Goal: Obtain resource: Obtain resource

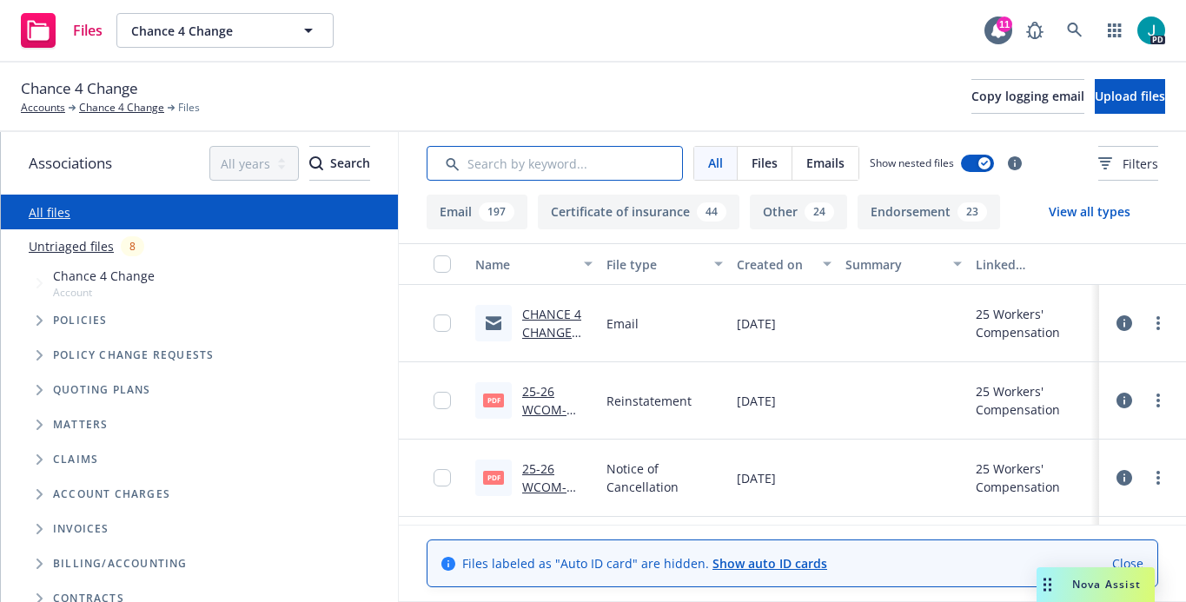
click at [489, 157] on input "Search by keyword..." at bounding box center [555, 163] width 256 height 35
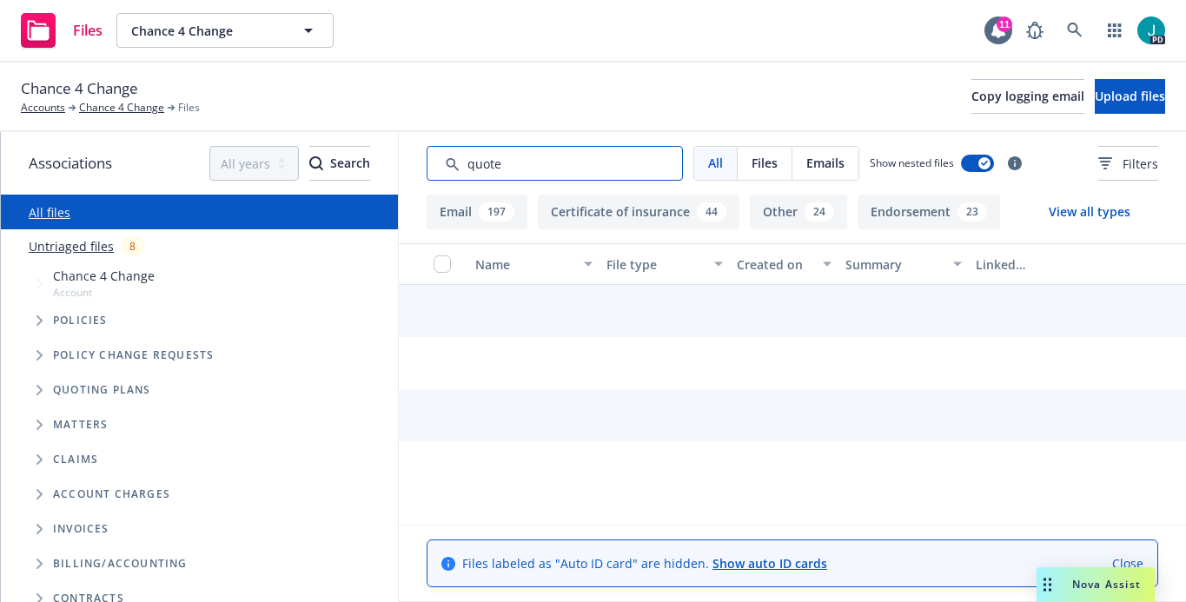
type input "quote"
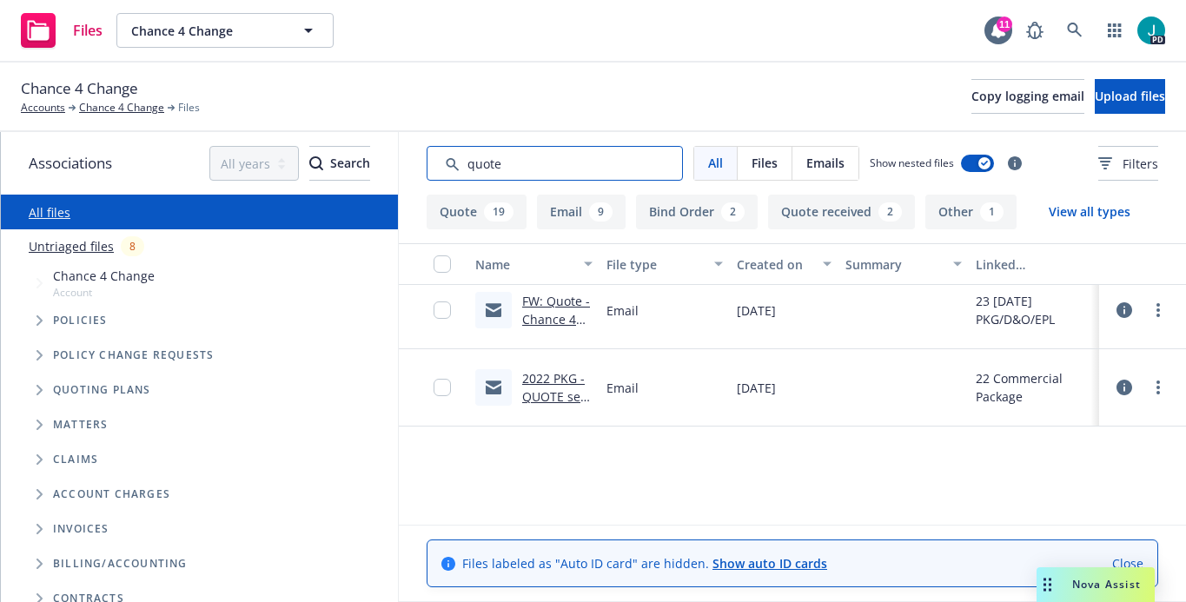
scroll to position [1525, 0]
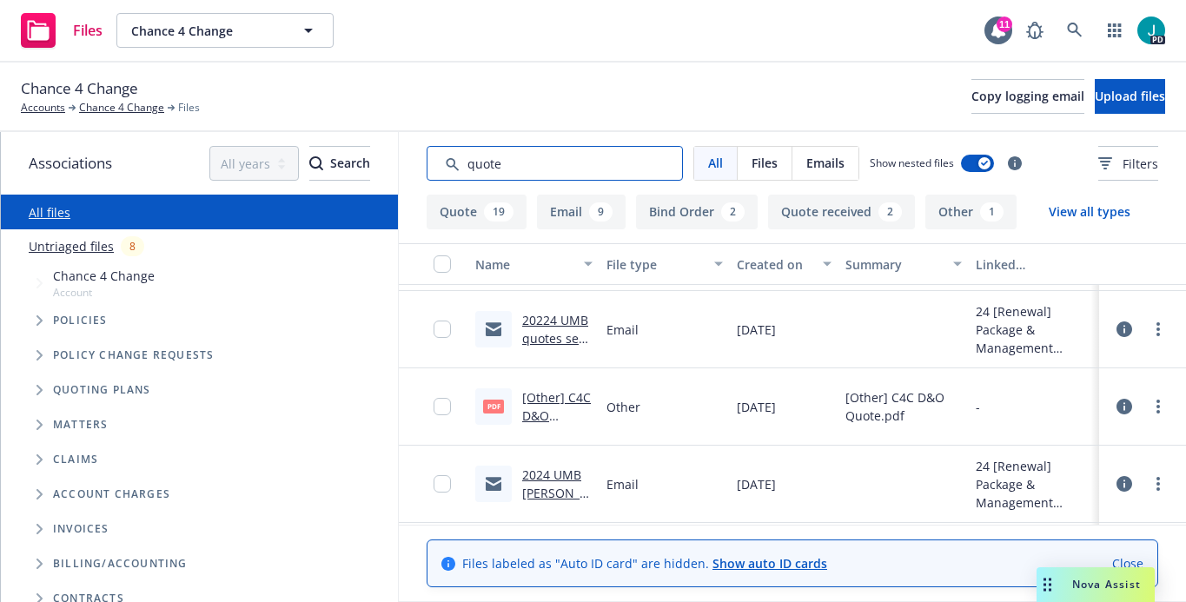
drag, startPoint x: 510, startPoint y: 168, endPoint x: 416, endPoint y: 173, distance: 94.0
click at [427, 173] on input "Search by keyword..." at bounding box center [555, 163] width 256 height 35
drag, startPoint x: 495, startPoint y: 167, endPoint x: 425, endPoint y: 168, distance: 70.4
click at [427, 168] on input "Search by keyword..." at bounding box center [555, 163] width 256 height 35
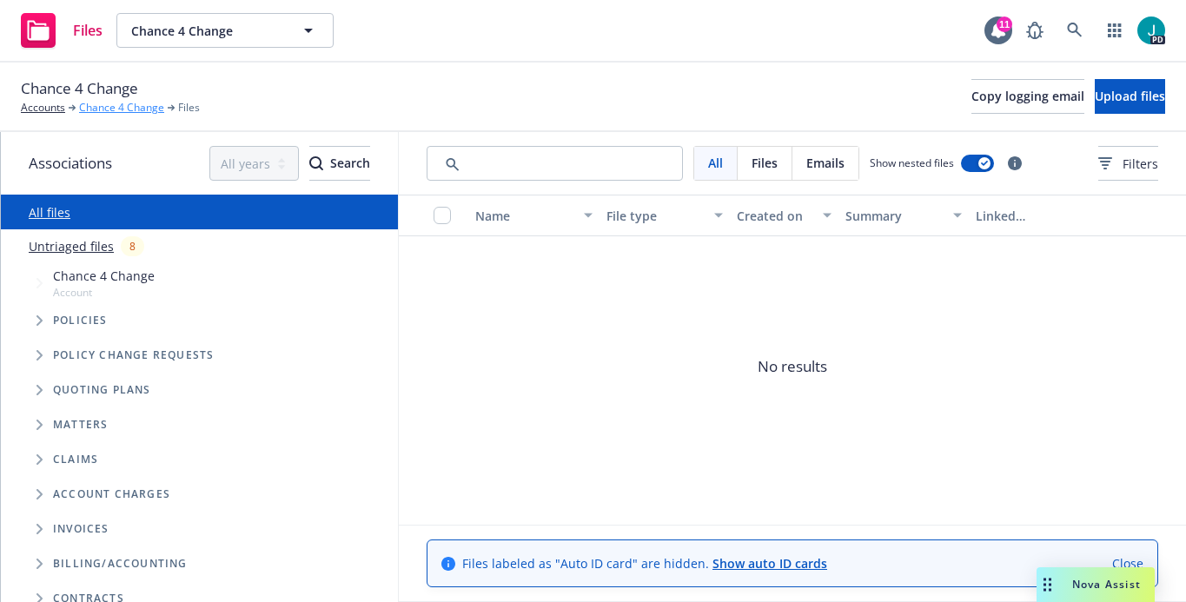
click at [113, 106] on link "Chance 4 Change" at bounding box center [121, 108] width 85 height 16
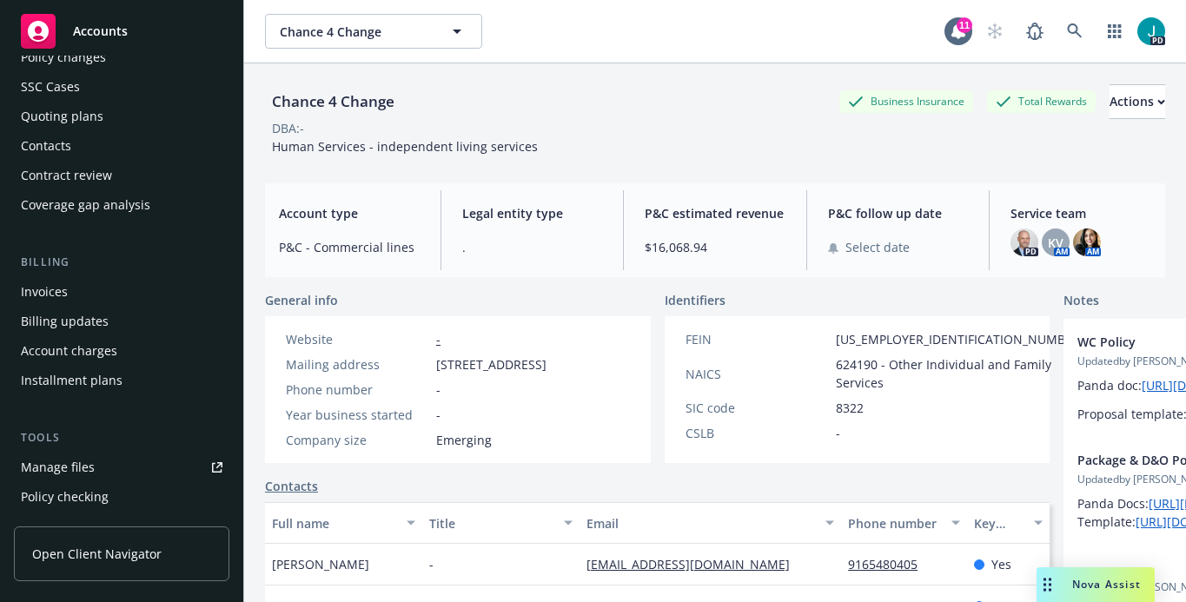
scroll to position [375, 0]
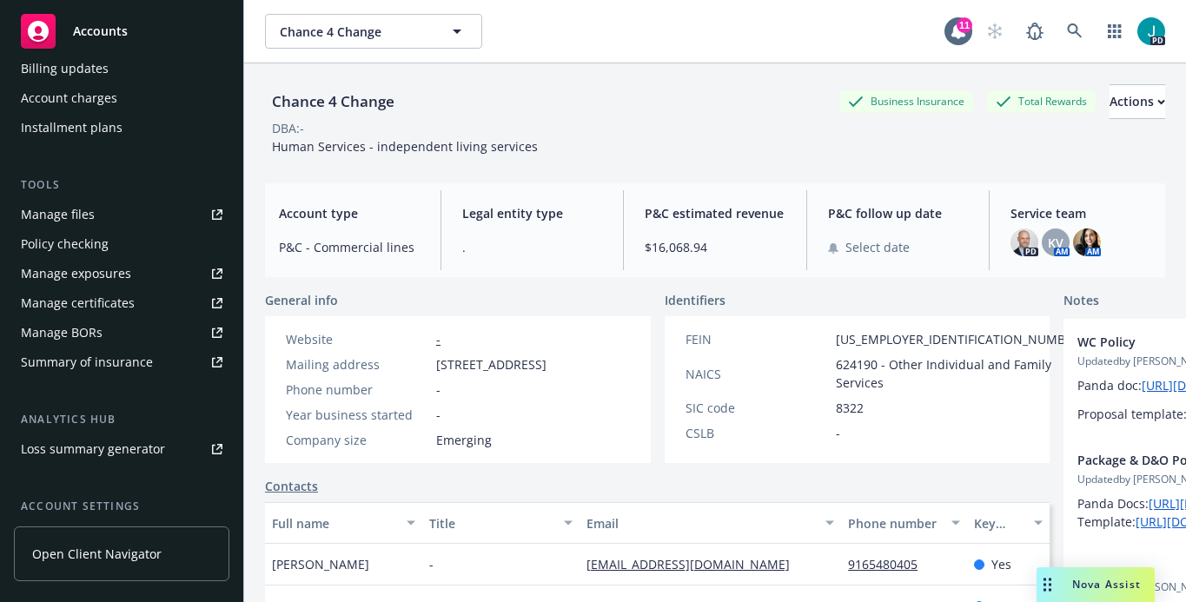
click at [71, 220] on div "Manage files" at bounding box center [58, 215] width 74 height 28
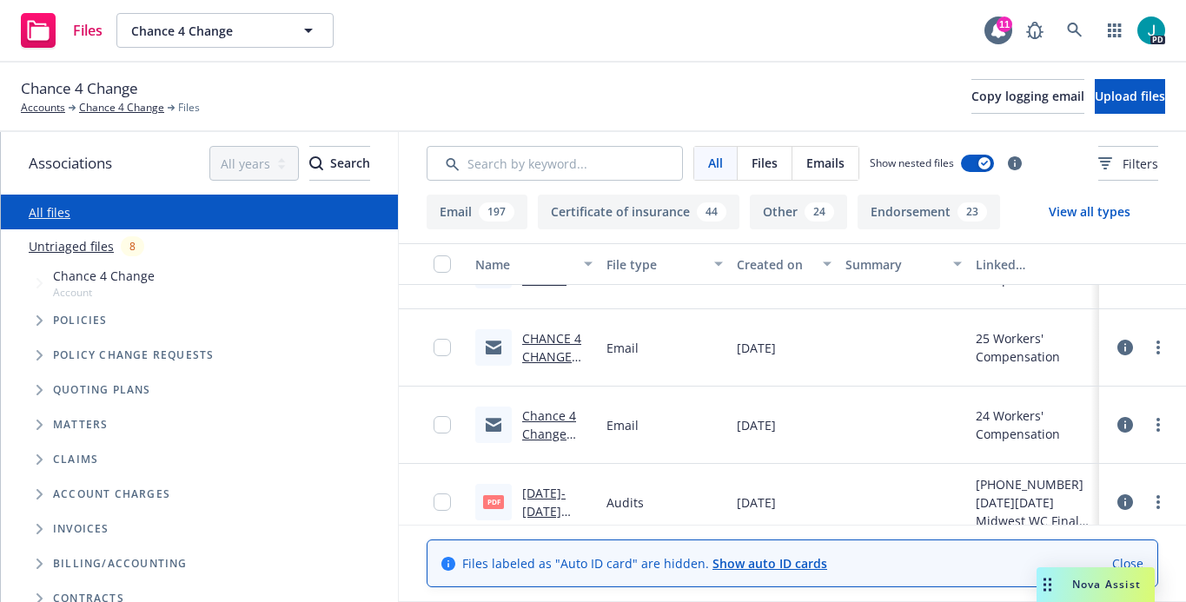
scroll to position [227, 0]
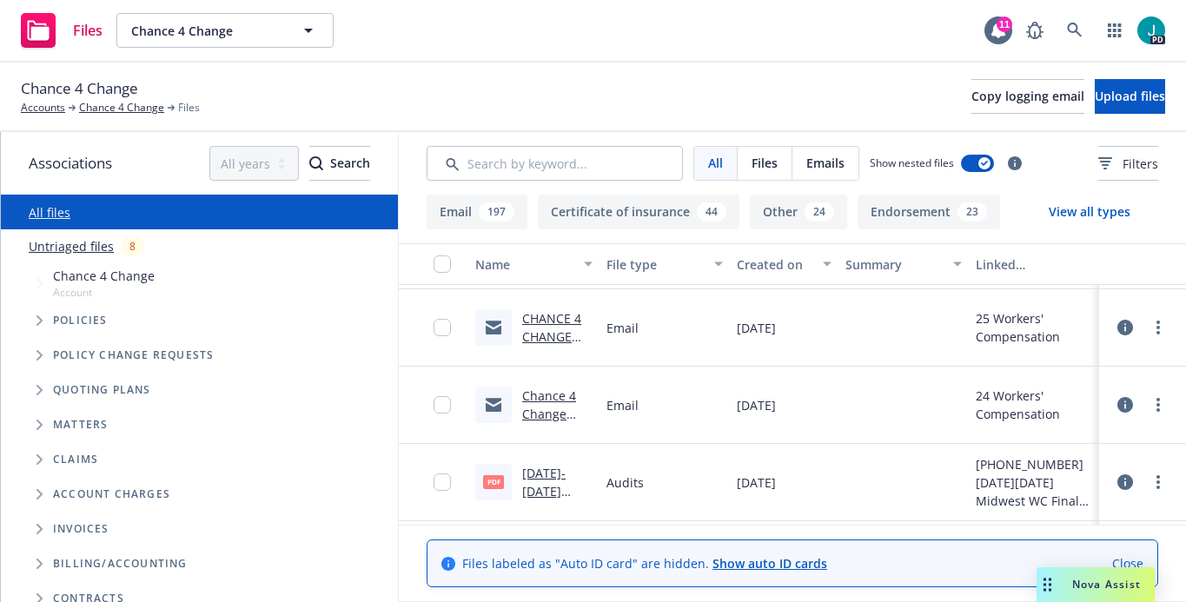
click at [540, 410] on link "Chance 4 Change 2024-2025 Midwest Workers Compensation Final Audit" at bounding box center [557, 469] width 70 height 163
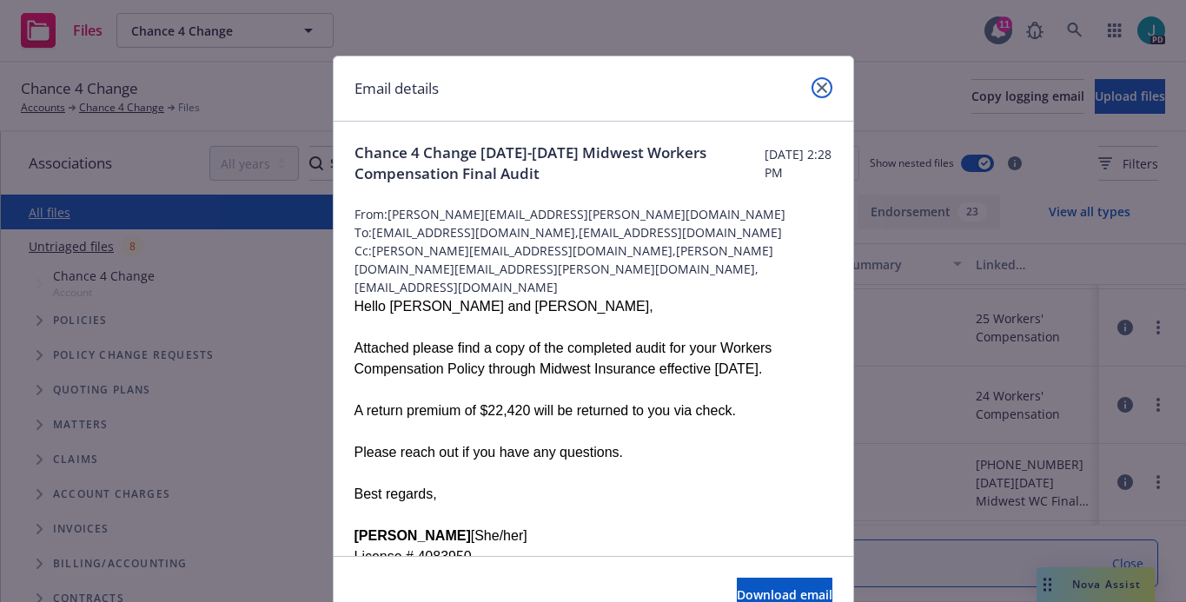
click at [818, 92] on icon "close" at bounding box center [822, 88] width 10 height 10
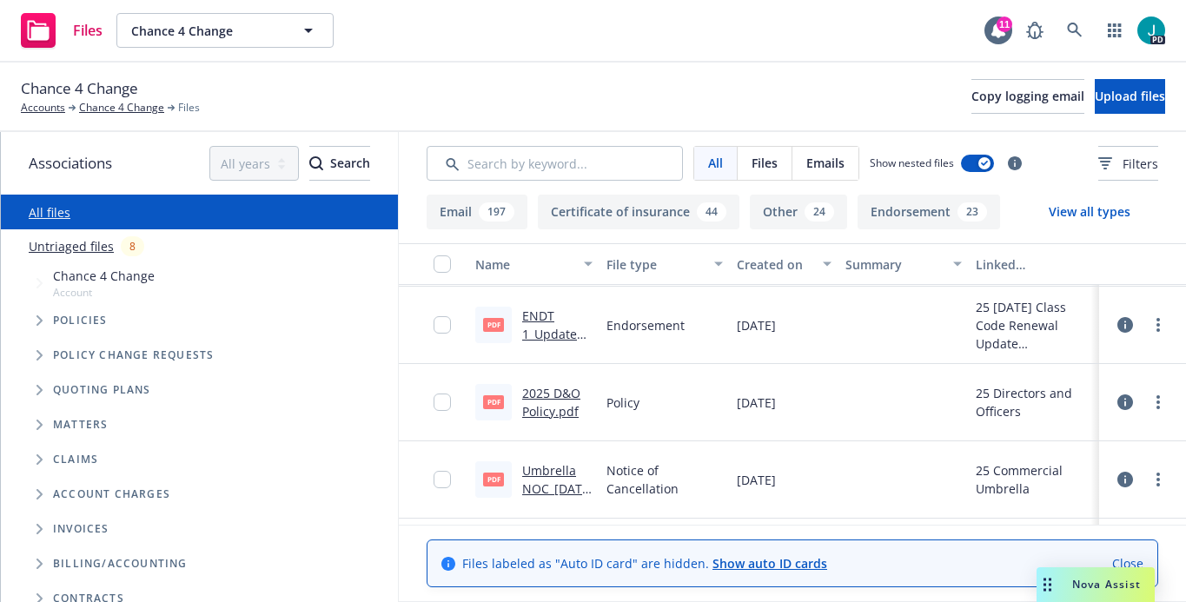
scroll to position [162, 0]
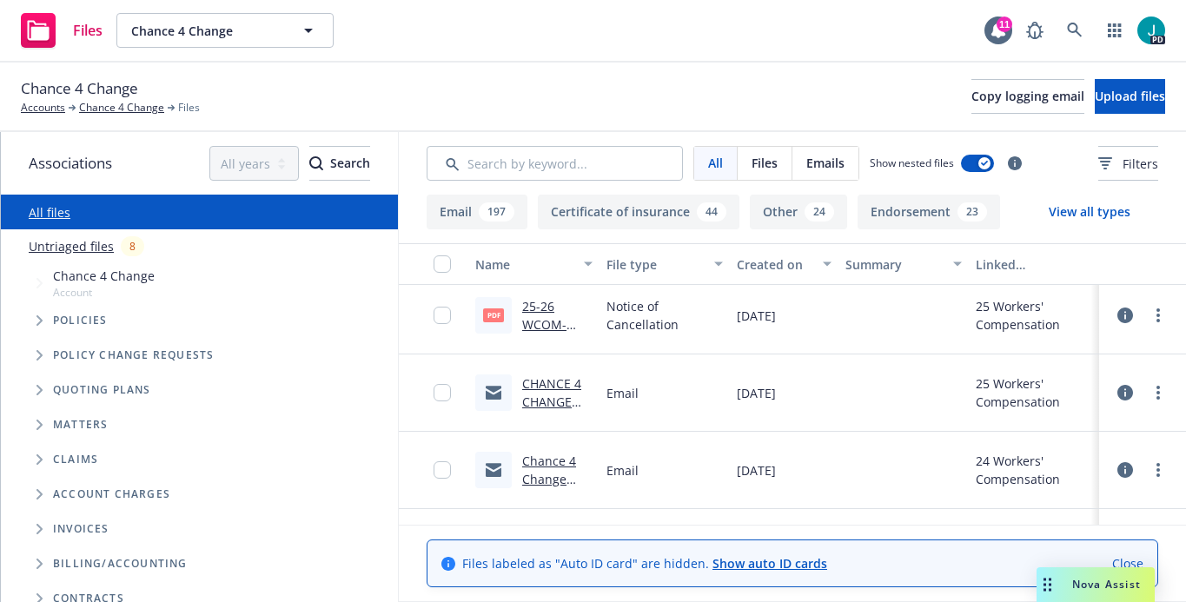
click at [531, 382] on link "CHANCE 4 CHANGE HUMBOLDT, INC.- 2025 WORKERS COMPENSATION NOTICE OF CANCELLATIO…" at bounding box center [557, 474] width 70 height 199
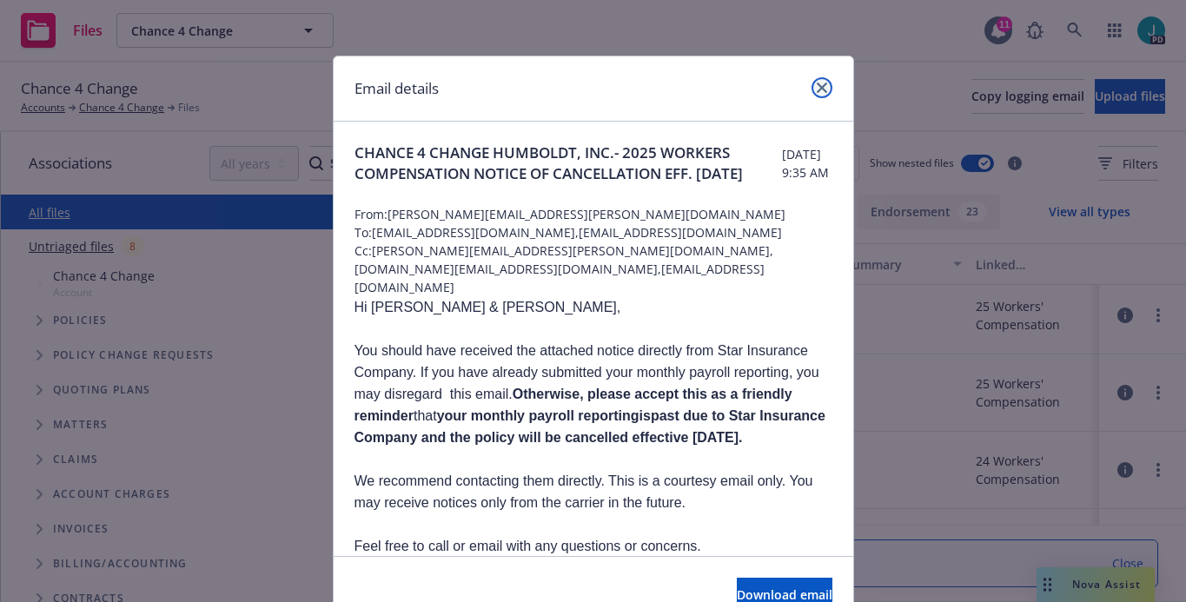
click at [822, 90] on link "close" at bounding box center [822, 87] width 21 height 21
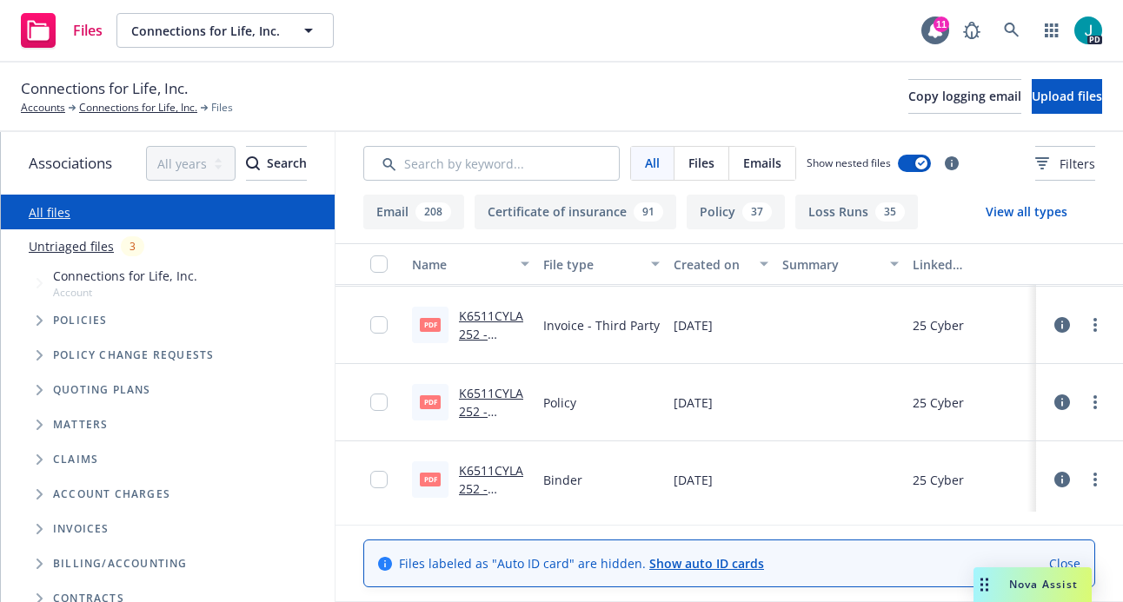
scroll to position [1359, 0]
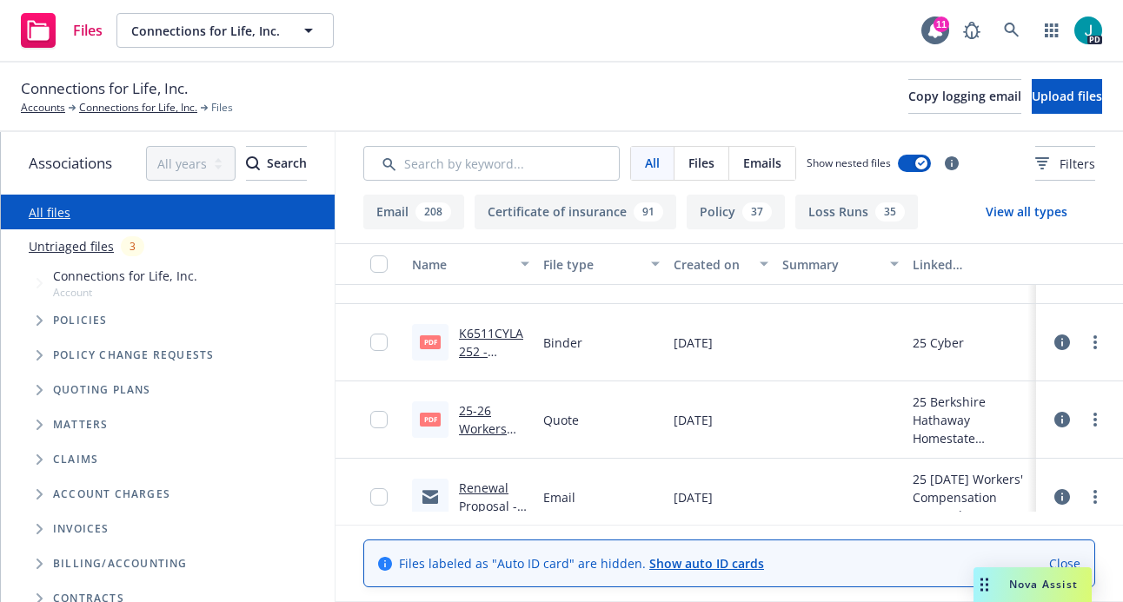
click at [467, 409] on link "25-26 Workers Compensation Quote.pdf" at bounding box center [494, 447] width 70 height 90
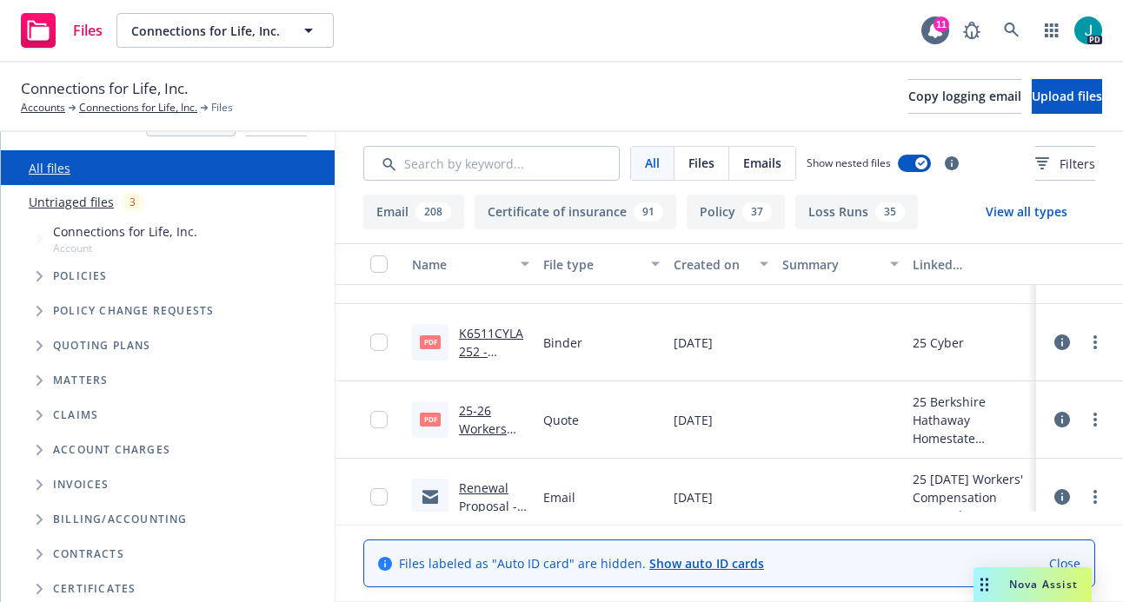
scroll to position [0, 0]
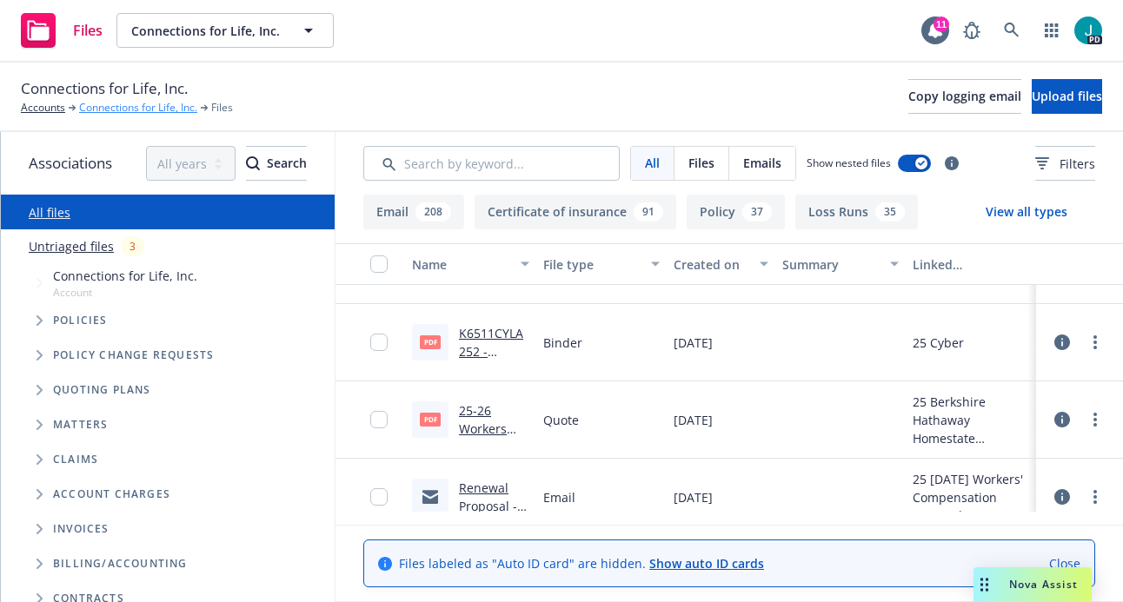
click at [132, 105] on link "Connections for Life, Inc." at bounding box center [138, 108] width 118 height 16
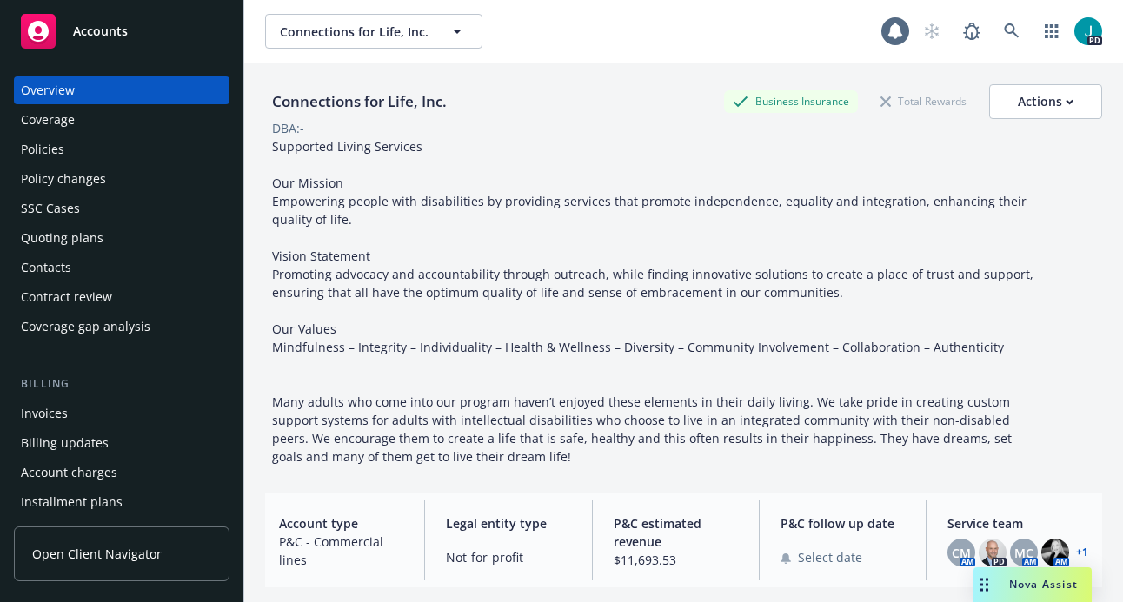
click at [56, 153] on div "Policies" at bounding box center [42, 150] width 43 height 28
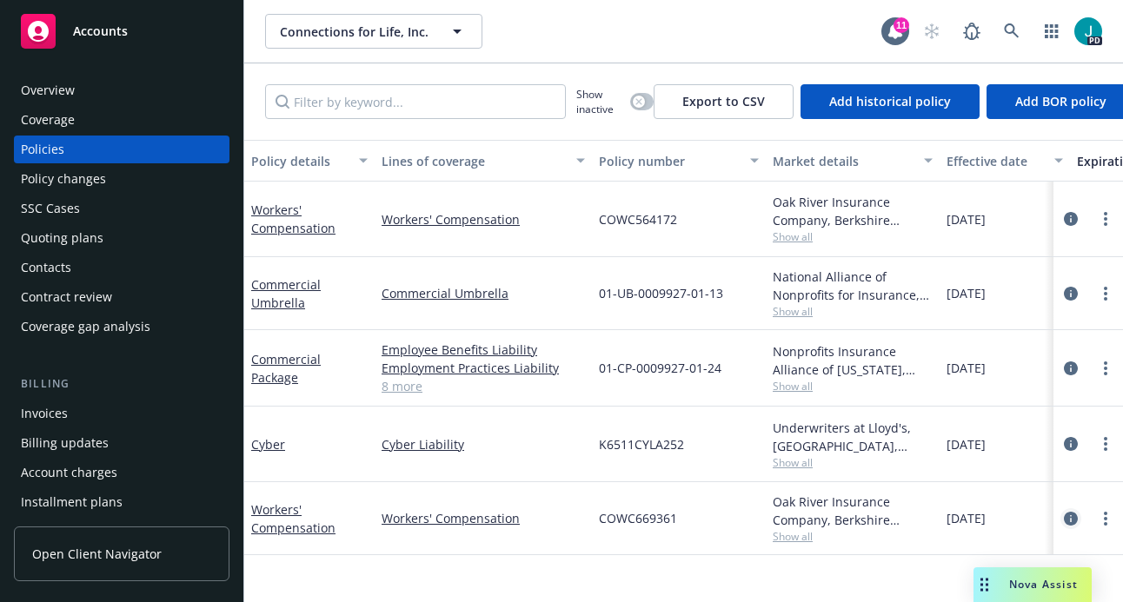
click at [1071, 514] on icon "circleInformation" at bounding box center [1071, 519] width 14 height 14
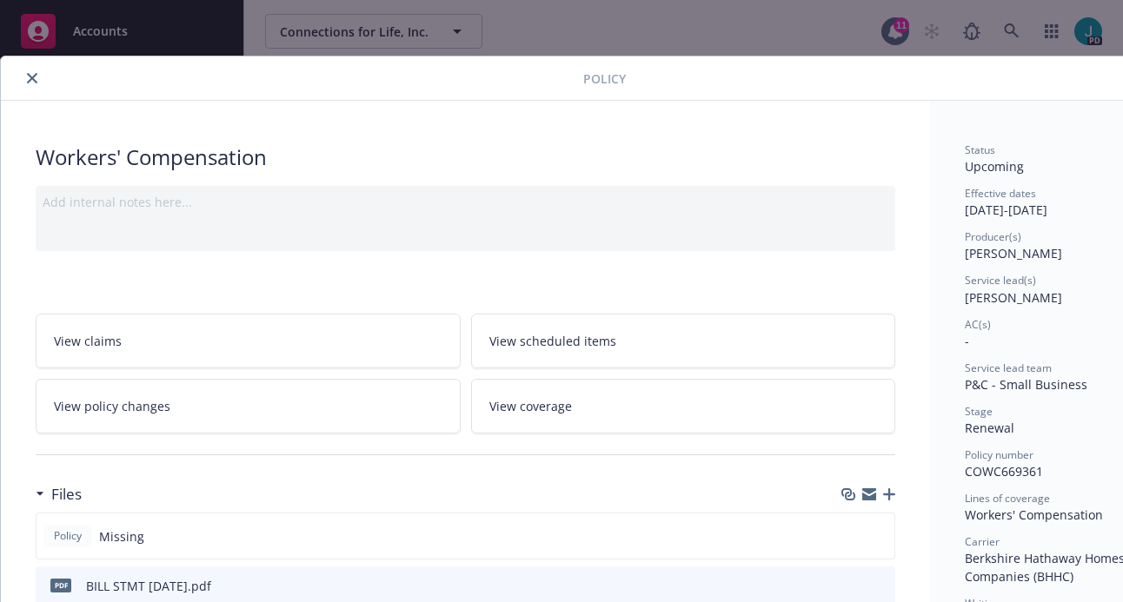
click at [36, 76] on icon "close" at bounding box center [32, 78] width 10 height 10
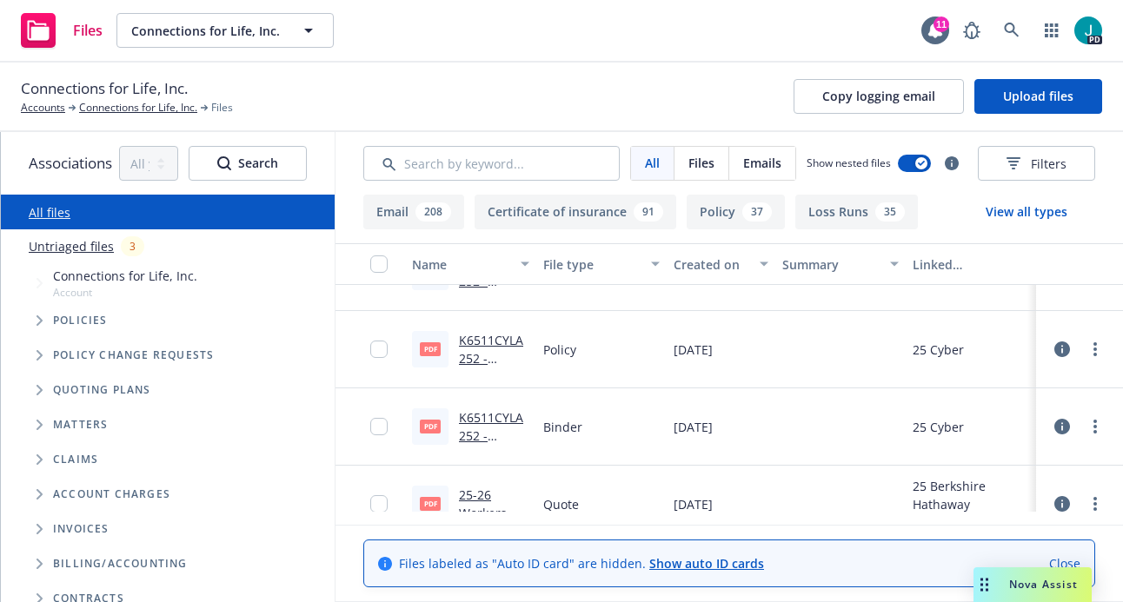
scroll to position [1364, 0]
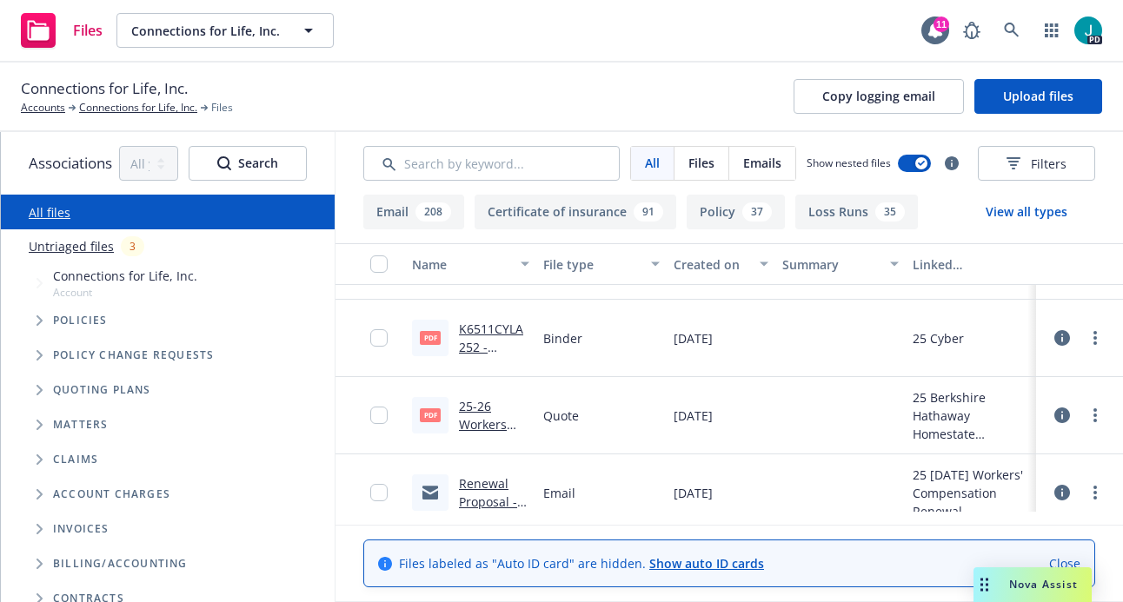
click at [472, 404] on link "25-26 Workers Compensation Quote.pdf" at bounding box center [494, 443] width 70 height 90
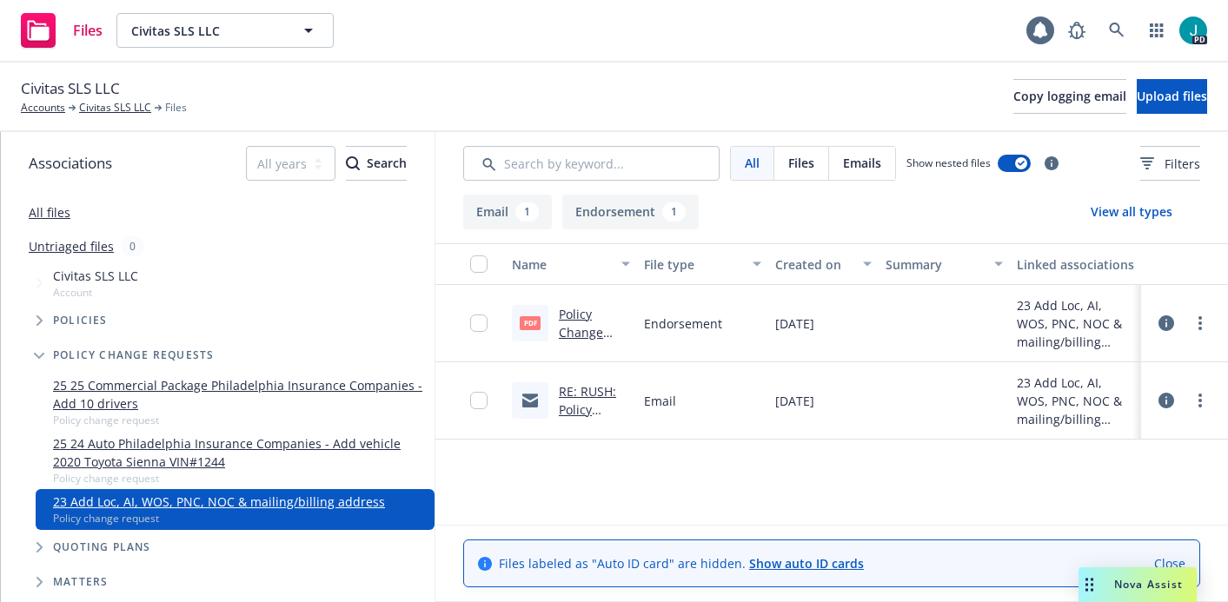
scroll to position [120, 0]
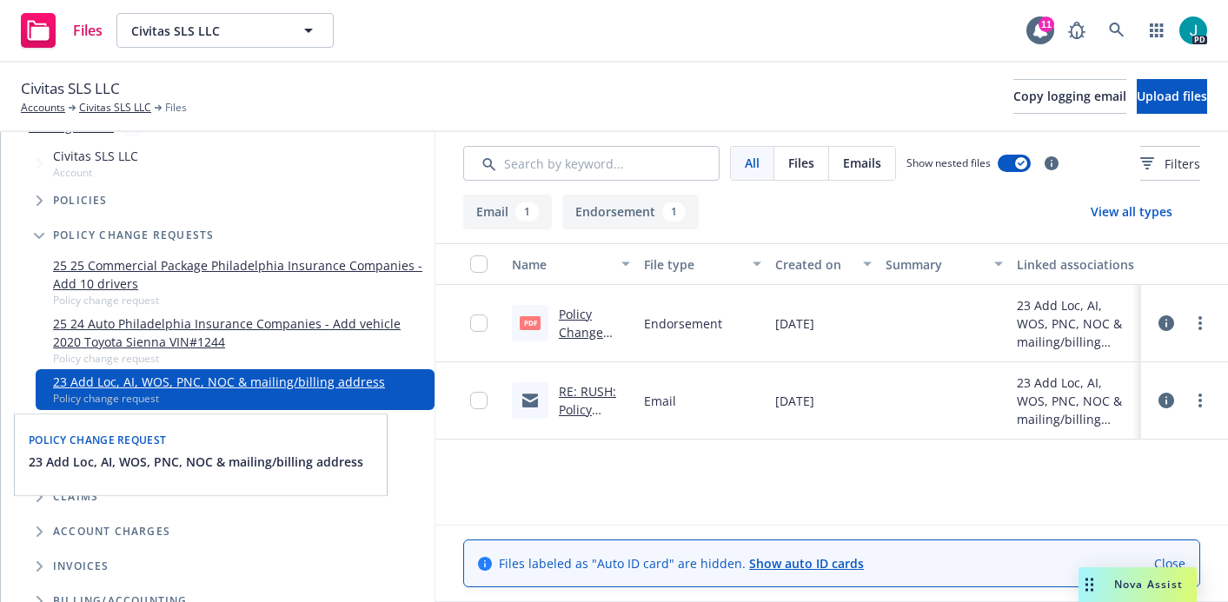
click at [249, 378] on link "23 Add Loc, AI, WOS, PNC, NOC & mailing/billing address" at bounding box center [219, 382] width 332 height 18
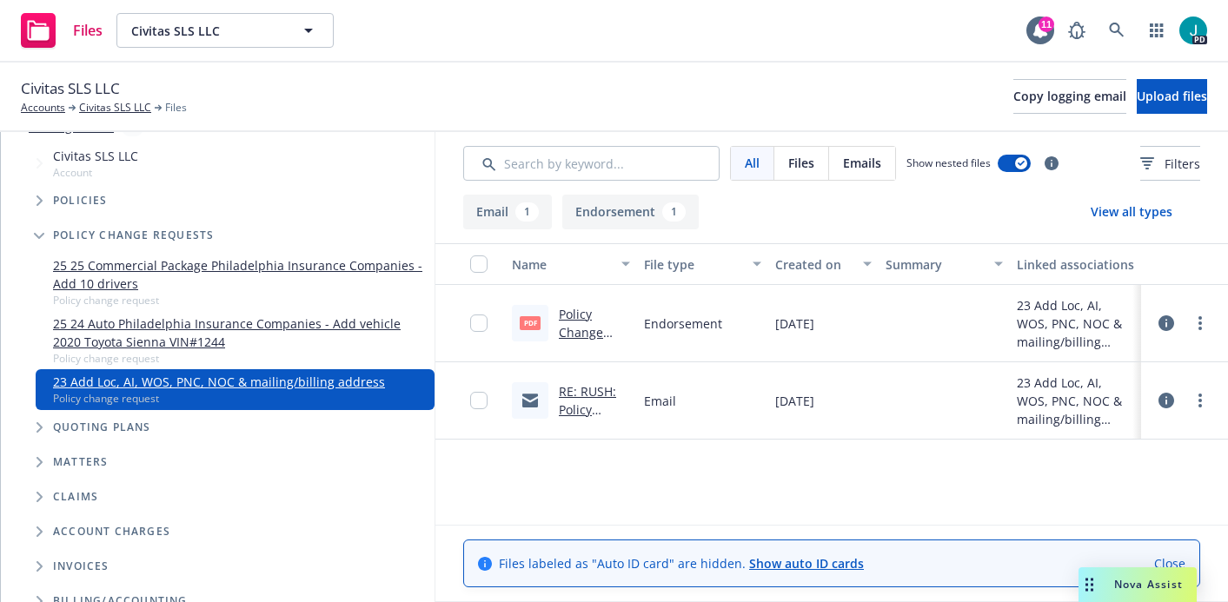
click at [572, 326] on link "Policy Change 2023 Package ENDT # 2 - Add [STREET_ADDRESS], AI, delete loc, etc…" at bounding box center [593, 396] width 69 height 181
